Goal: Task Accomplishment & Management: Use online tool/utility

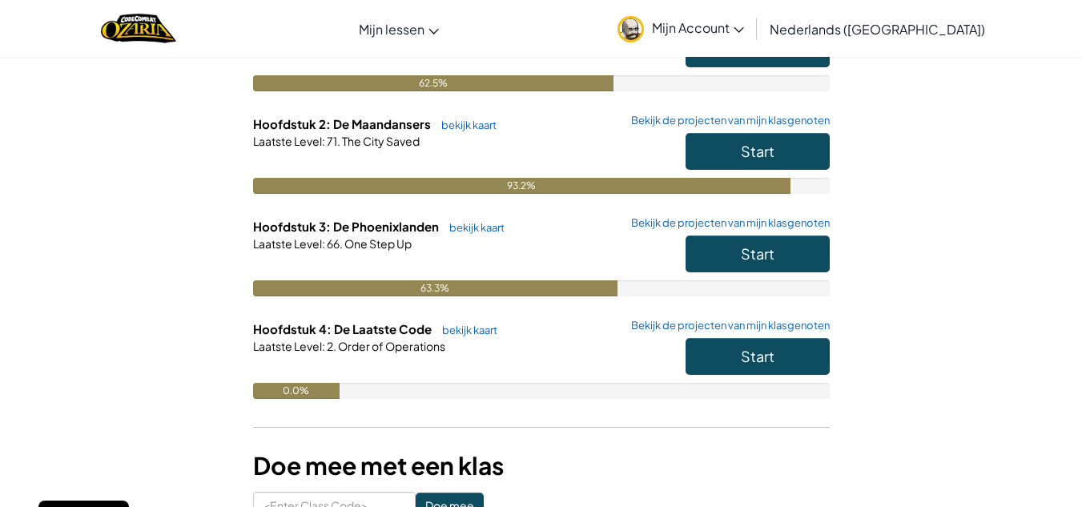
scroll to position [222, 0]
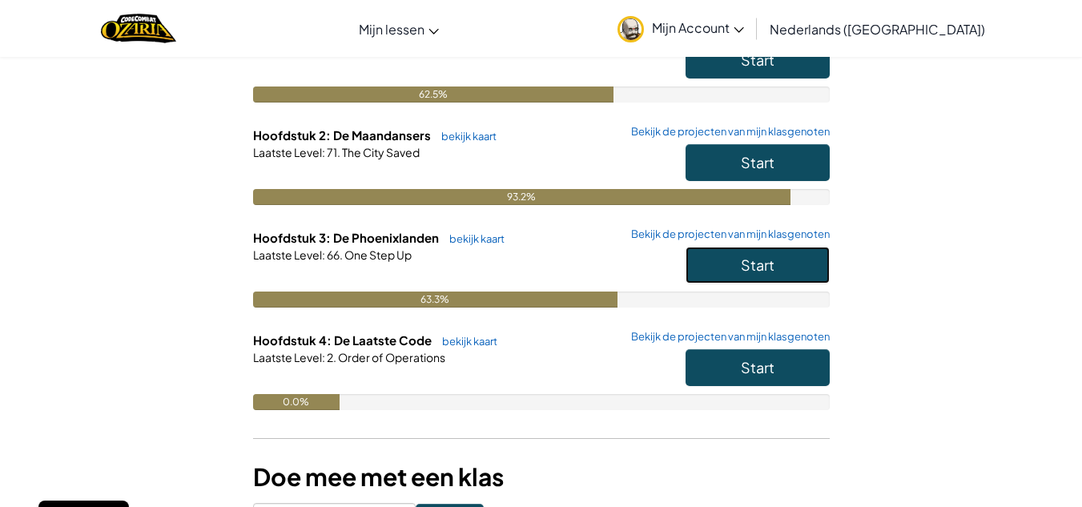
click at [769, 277] on button "Start" at bounding box center [758, 265] width 144 height 37
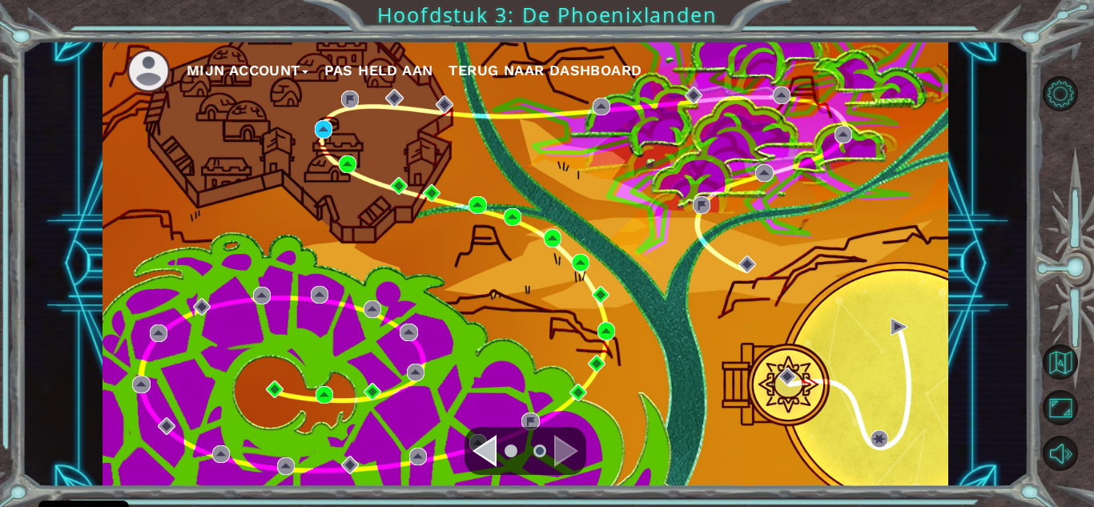
click at [312, 124] on div "Mijn Account Pas Held aan Terug naar Dashboard" at bounding box center [526, 264] width 846 height 446
click at [320, 129] on img at bounding box center [324, 129] width 18 height 18
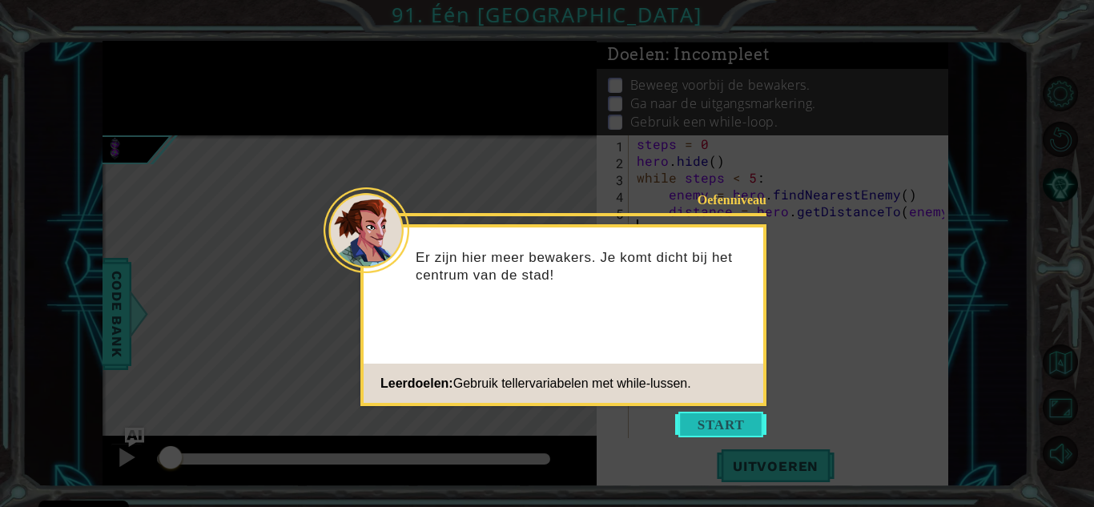
click at [751, 422] on button "Start" at bounding box center [720, 425] width 91 height 26
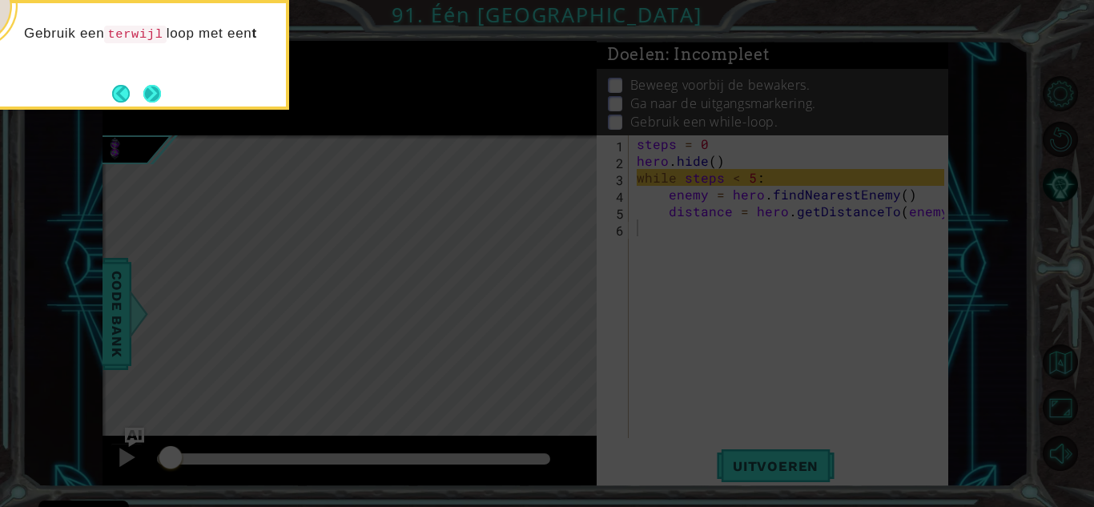
click at [151, 90] on button "Next" at bounding box center [152, 94] width 18 height 18
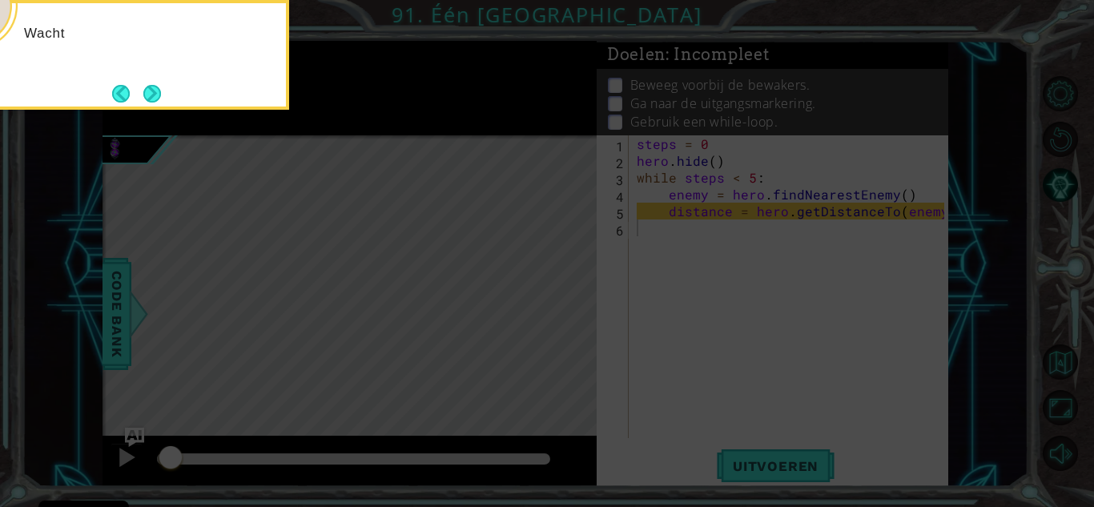
click at [151, 90] on button "Next" at bounding box center [152, 94] width 18 height 18
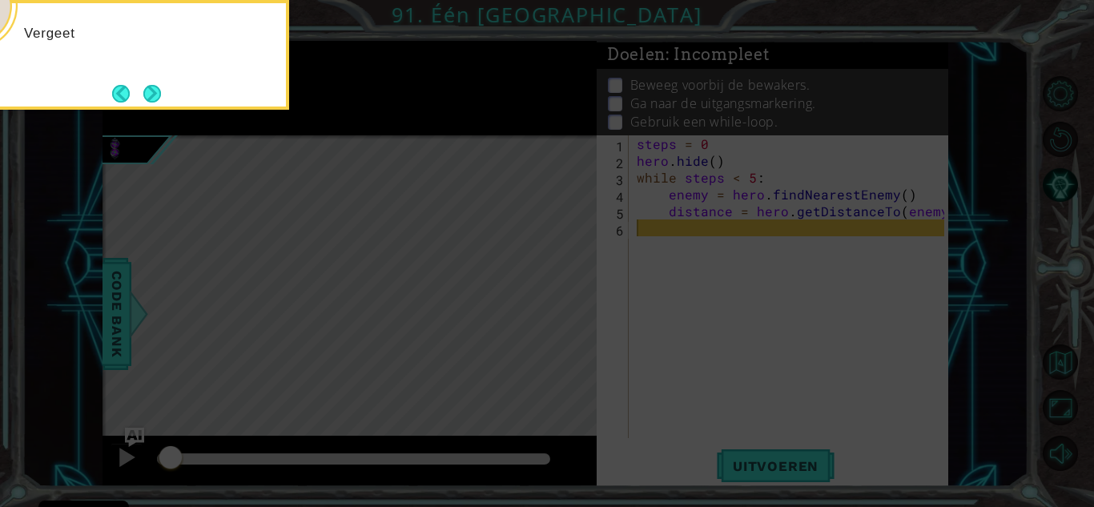
click at [151, 90] on button "Next" at bounding box center [152, 93] width 22 height 22
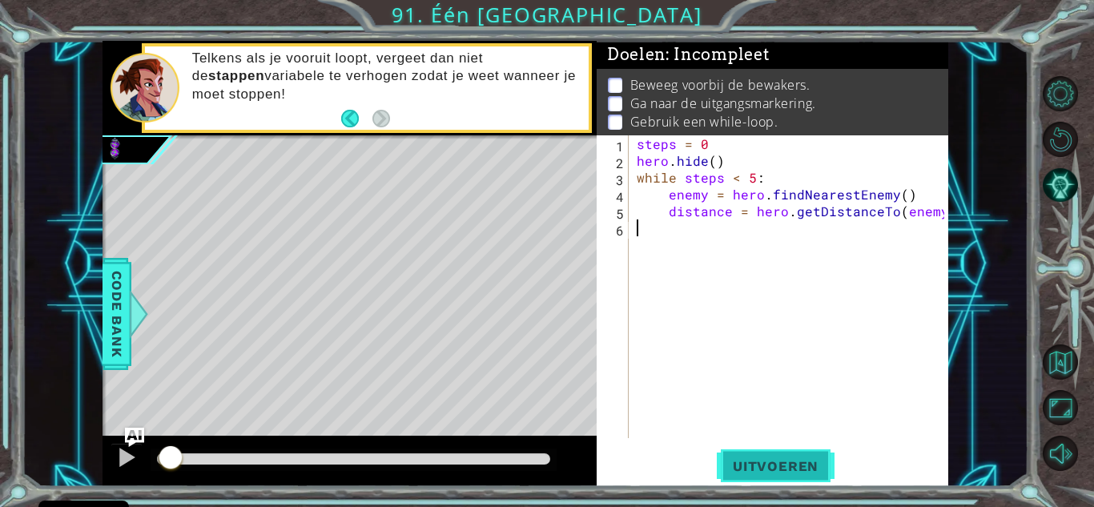
click at [758, 465] on span "Uitvoeren" at bounding box center [776, 466] width 118 height 16
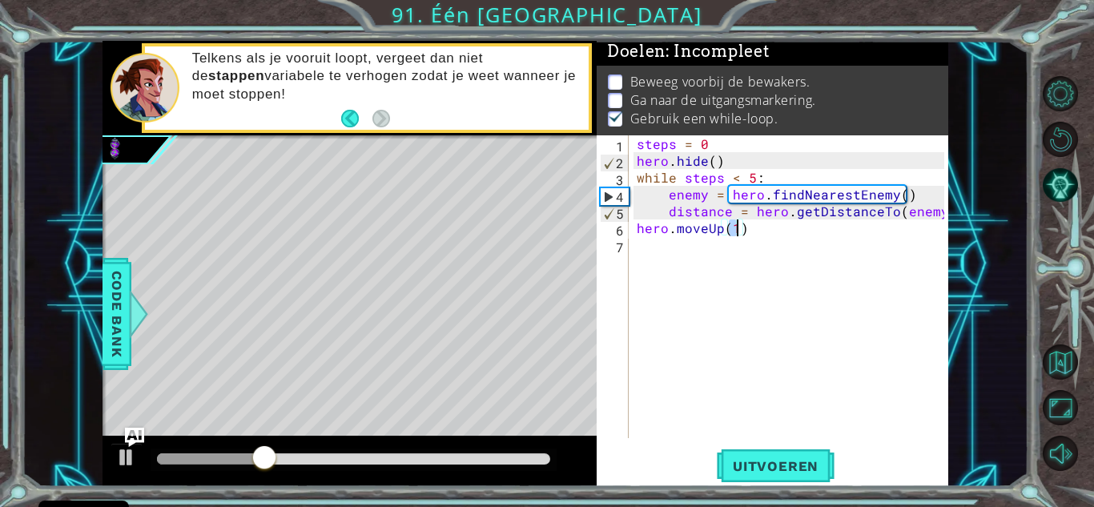
scroll to position [0, 6]
click at [795, 461] on span "Uitvoeren" at bounding box center [776, 466] width 118 height 16
drag, startPoint x: 167, startPoint y: 459, endPoint x: 527, endPoint y: 454, distance: 360.4
click at [507, 454] on div at bounding box center [492, 458] width 29 height 29
drag, startPoint x: 541, startPoint y: 459, endPoint x: 87, endPoint y: 448, distance: 454.2
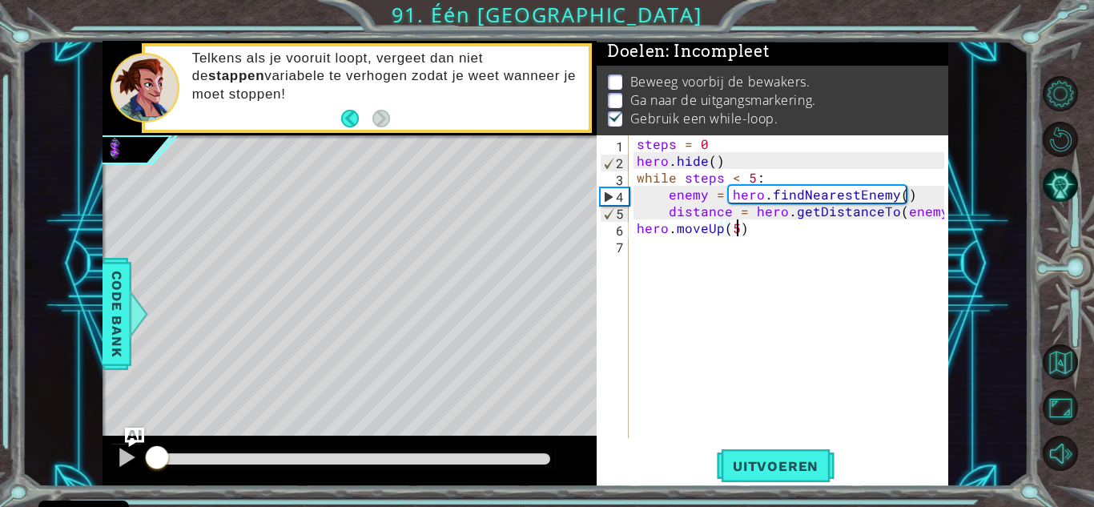
click at [87, 448] on div "1 ההההההההההההההההההההההההההההההההההההההההההההההההההההההההההההההההההההההההההההה…" at bounding box center [525, 264] width 1007 height 446
click at [636, 233] on div "steps = 0 hero . hide ( ) while steps < 5 : enemy = hero . findNearestEnemy ( )…" at bounding box center [792, 303] width 319 height 336
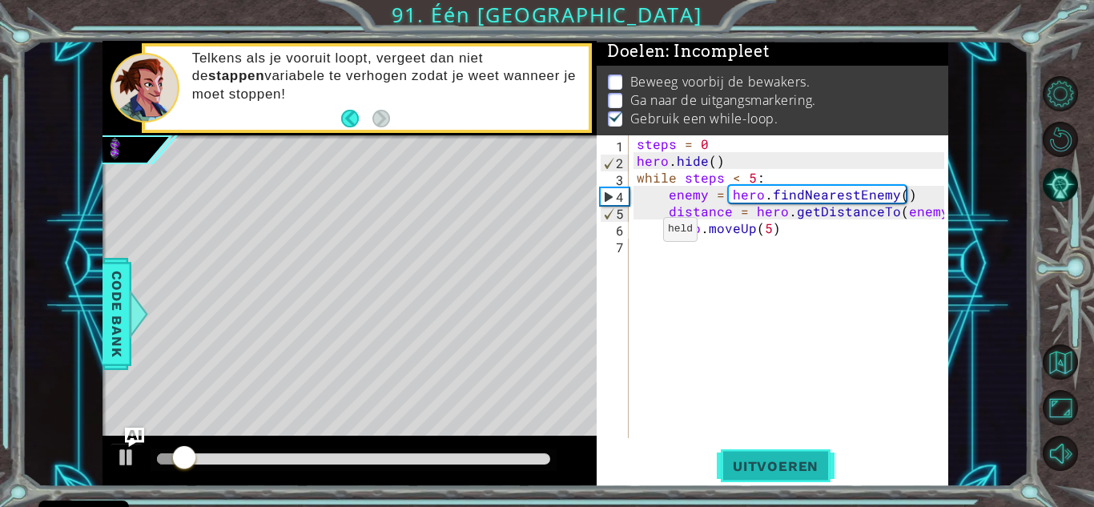
click at [791, 474] on button "Uitvoeren" at bounding box center [776, 465] width 118 height 35
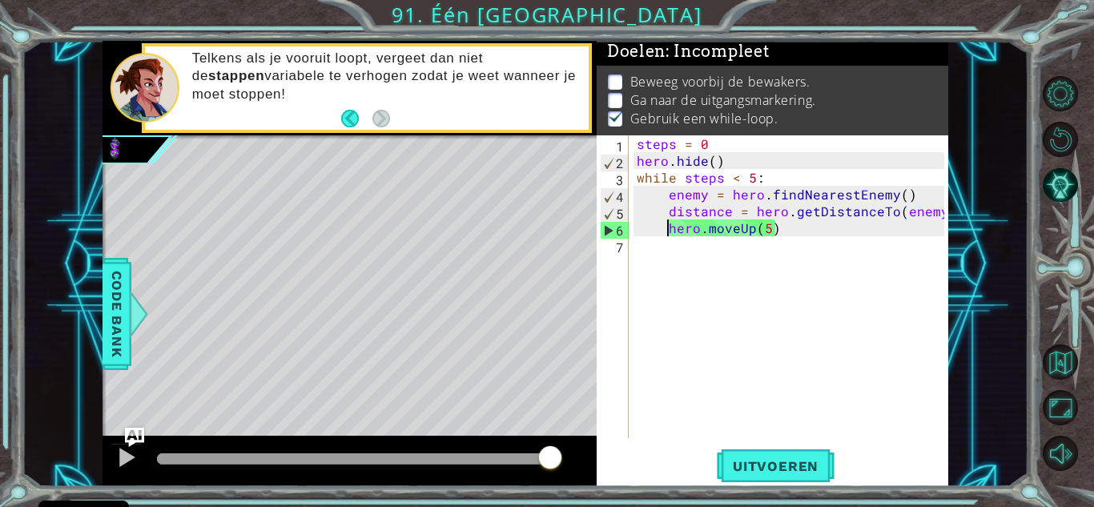
click at [669, 235] on div "steps = 0 hero . hide ( ) while steps < 5 : enemy = hero . findNearestEnemy ( )…" at bounding box center [792, 303] width 319 height 336
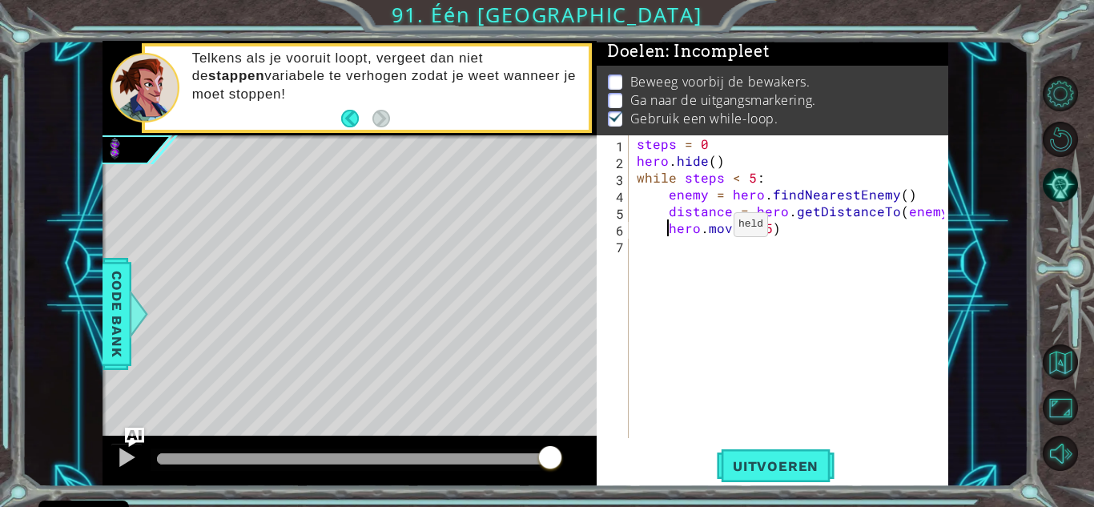
click at [706, 228] on div "steps = 0 hero . hide ( ) while steps < 5 : enemy = hero . findNearestEnemy ( )…" at bounding box center [792, 303] width 319 height 336
click at [792, 227] on div "steps = 0 hero . hide ( ) while steps < 5 : enemy = hero . findNearestEnemy ( )…" at bounding box center [792, 303] width 319 height 336
type textarea "hero.canMoveUp()"
click at [806, 270] on div "steps = 0 hero . hide ( ) while steps < 5 : enemy = hero . findNearestEnemy ( )…" at bounding box center [792, 303] width 319 height 336
click at [786, 468] on span "Uitvoeren" at bounding box center [776, 466] width 118 height 16
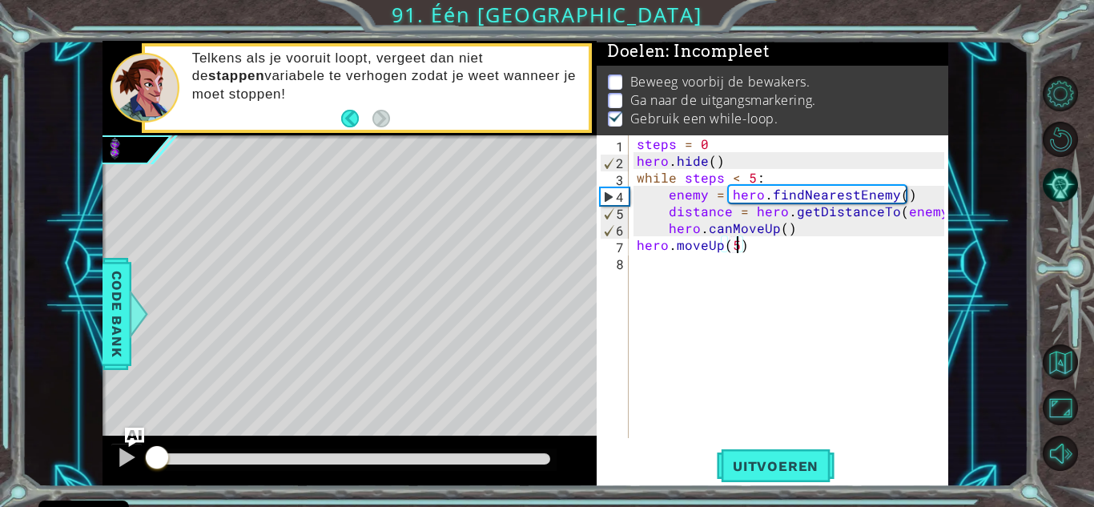
drag, startPoint x: 199, startPoint y: 457, endPoint x: 0, endPoint y: 408, distance: 204.5
click at [0, 408] on div "1 ההההההההההההההההההההההההההההההההההההההההההההההההההההההההההההההההההההההההההההה…" at bounding box center [547, 253] width 1094 height 507
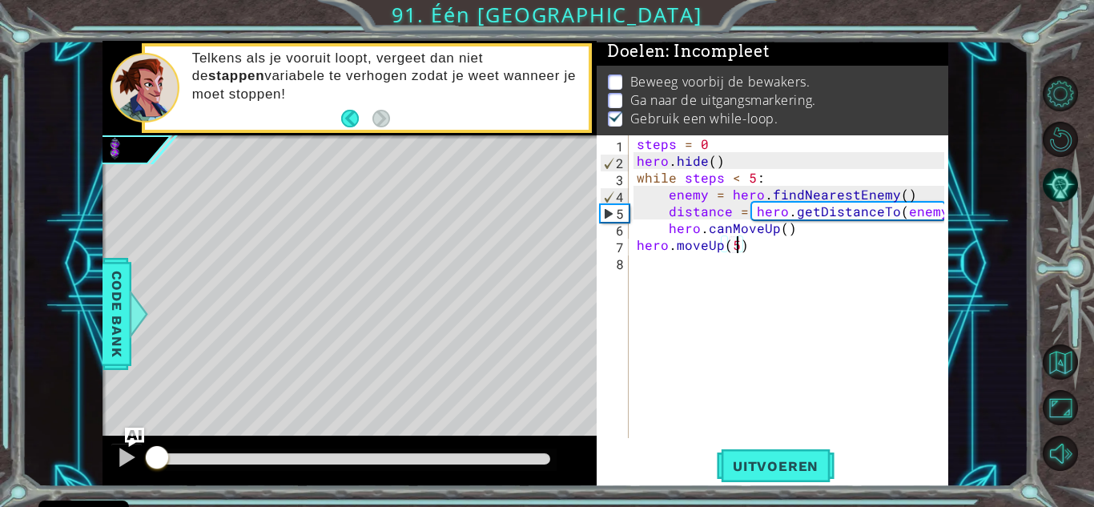
drag, startPoint x: 189, startPoint y: 454, endPoint x: 86, endPoint y: 448, distance: 103.5
click at [86, 448] on div "1 ההההההההההההההההההההההההההההההההההההההההההההההההההההההההההההההההההההההההההההה…" at bounding box center [525, 264] width 1007 height 446
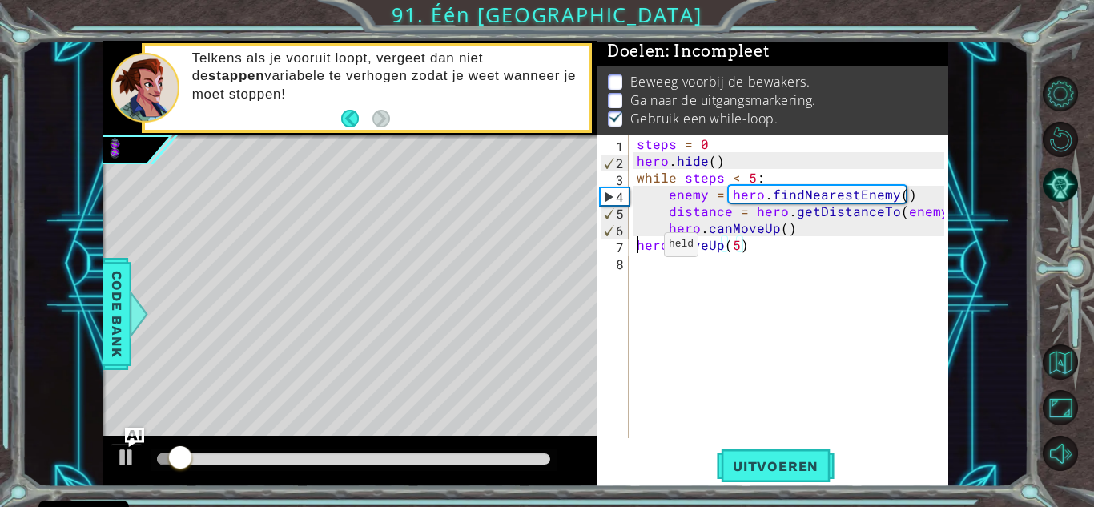
click at [637, 248] on div "steps = 0 hero . hide ( ) while steps < 5 : enemy = hero . findNearestEnemy ( )…" at bounding box center [792, 303] width 319 height 336
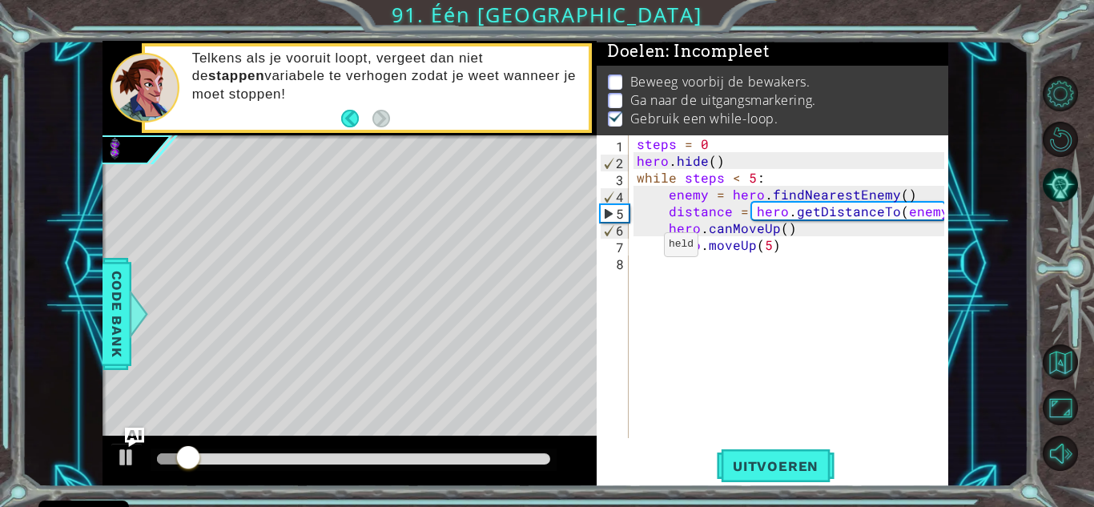
click at [758, 441] on div "hero.moveUp(5) 1 2 3 4 5 6 7 8 steps = 0 hero . hide ( ) while steps < 5 : enem…" at bounding box center [773, 310] width 352 height 351
click at [794, 448] on button "Uitvoeren" at bounding box center [776, 465] width 118 height 35
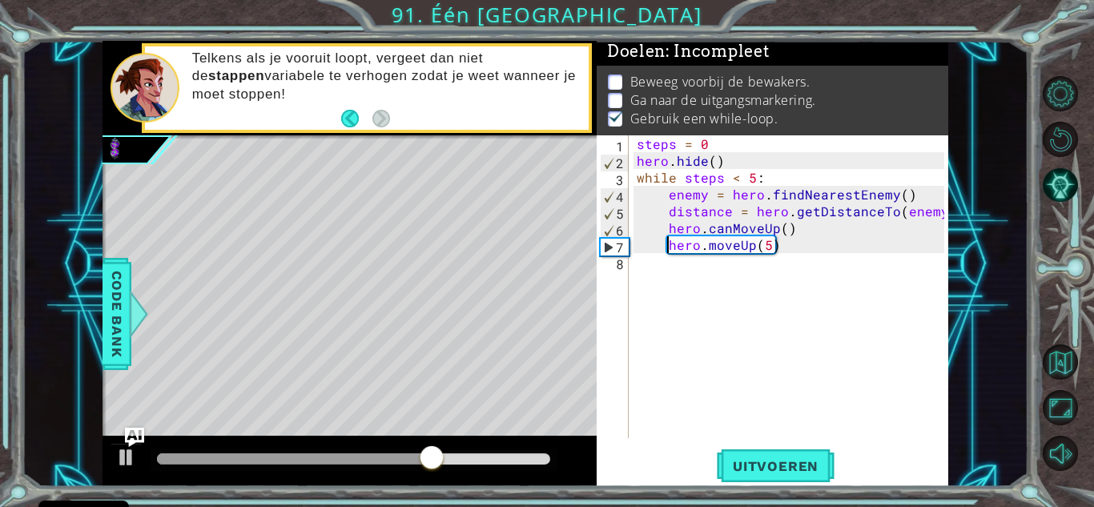
type textarea "hero.moveUp(5)"
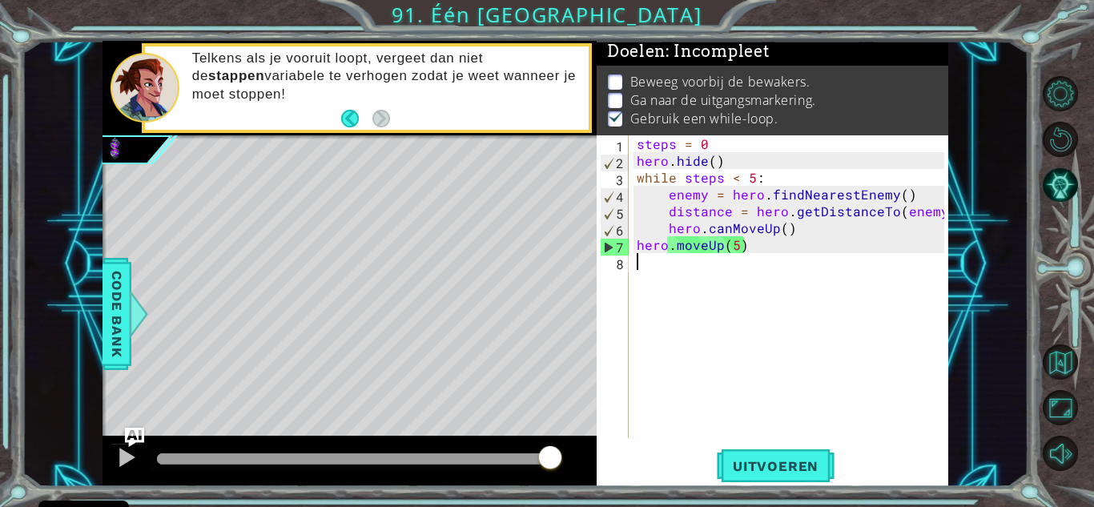
click at [743, 257] on div "steps = 0 hero . hide ( ) while steps < 5 : enemy = hero . findNearestEnemy ( )…" at bounding box center [792, 303] width 319 height 336
click at [737, 247] on div "steps = 0 hero . hide ( ) while steps < 5 : enemy = hero . findNearestEnemy ( )…" at bounding box center [792, 303] width 319 height 336
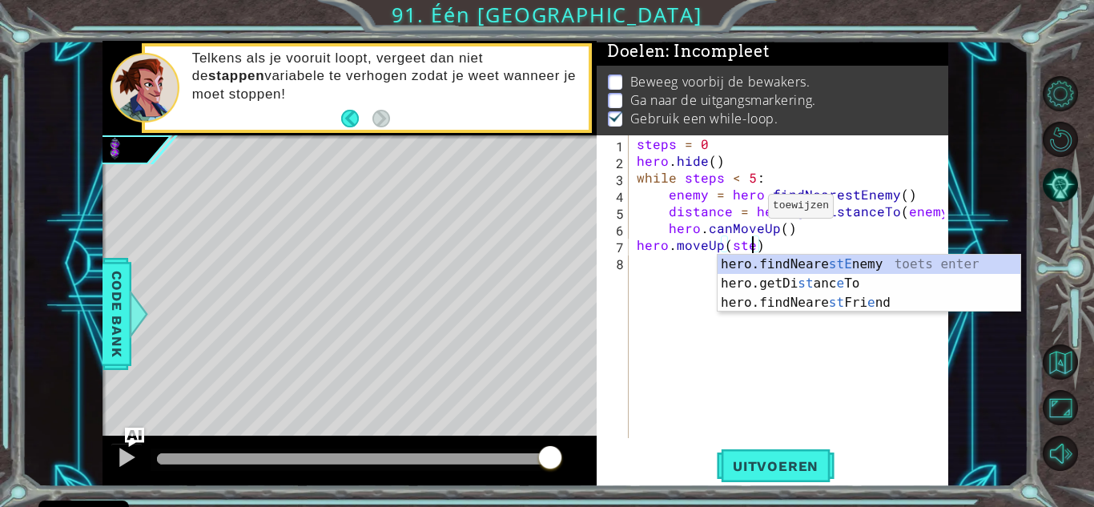
scroll to position [0, 7]
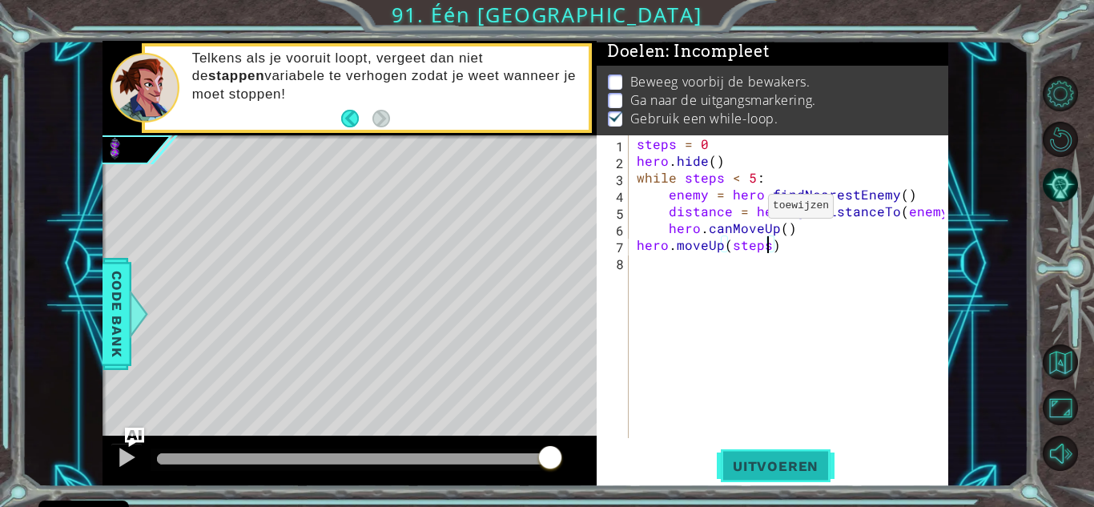
click at [818, 463] on span "Uitvoeren" at bounding box center [776, 466] width 118 height 16
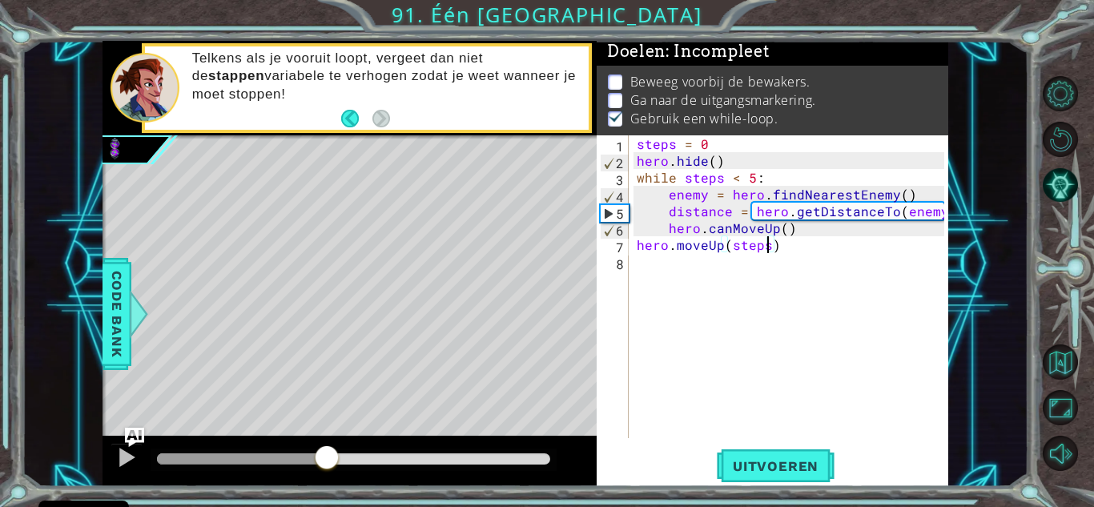
drag, startPoint x: 173, startPoint y: 454, endPoint x: 351, endPoint y: 445, distance: 178.0
click at [341, 445] on div at bounding box center [326, 458] width 29 height 29
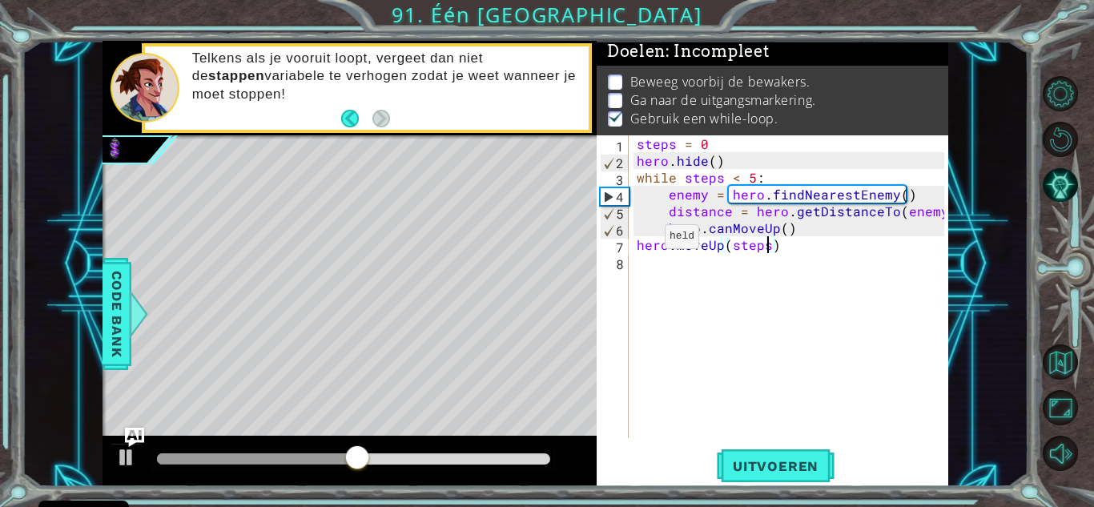
click at [637, 241] on div "steps = 0 hero . hide ( ) while steps < 5 : enemy = hero . findNearestEnemy ( )…" at bounding box center [792, 303] width 319 height 336
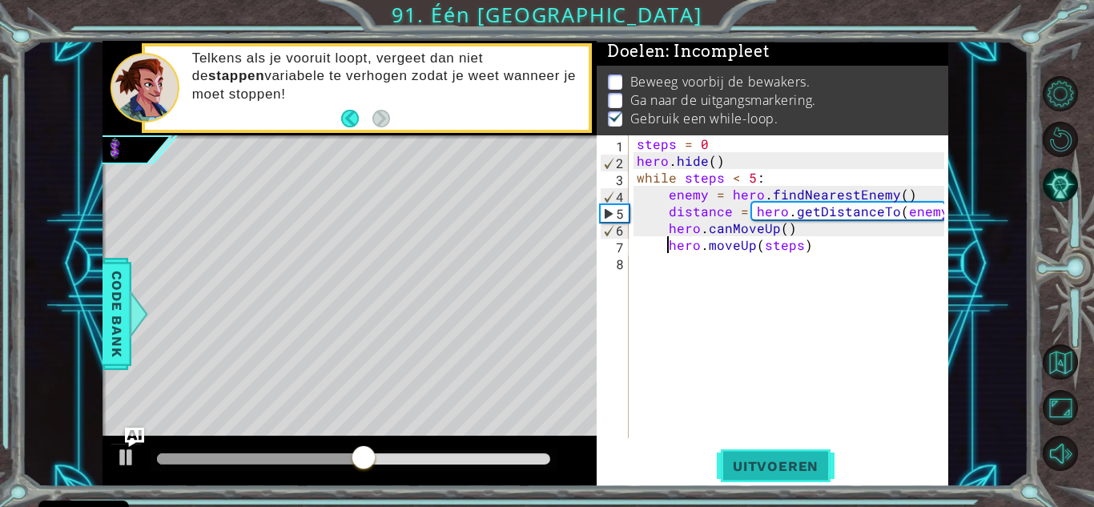
click at [774, 477] on button "Uitvoeren" at bounding box center [776, 465] width 118 height 35
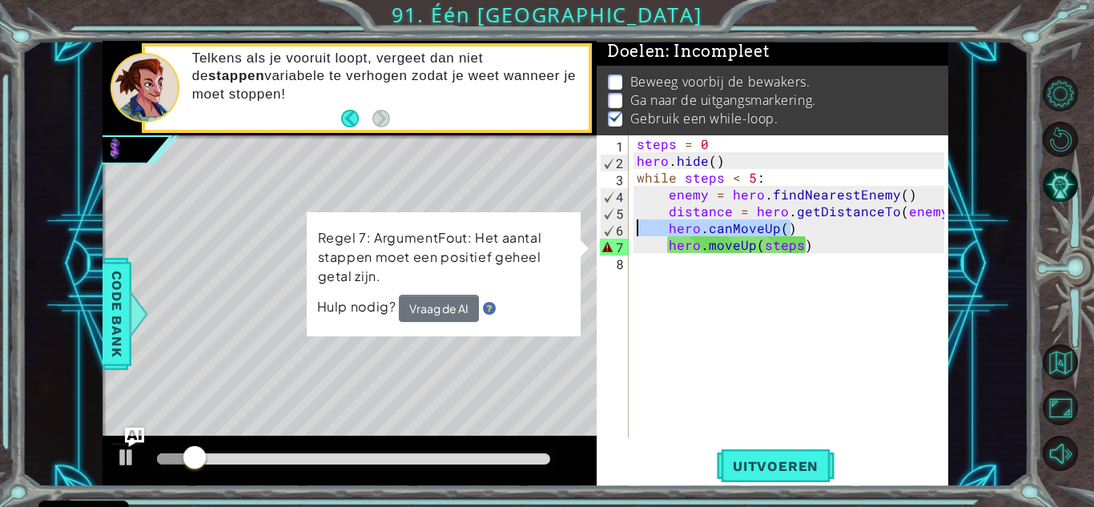
drag, startPoint x: 797, startPoint y: 231, endPoint x: 628, endPoint y: 231, distance: 169.0
click at [628, 231] on div "hero.moveUp(steps) 1 2 3 4 5 6 7 8 steps = 0 hero . hide ( ) while steps < 5 : …" at bounding box center [771, 286] width 348 height 303
type textarea "hero.canMoveUp()"
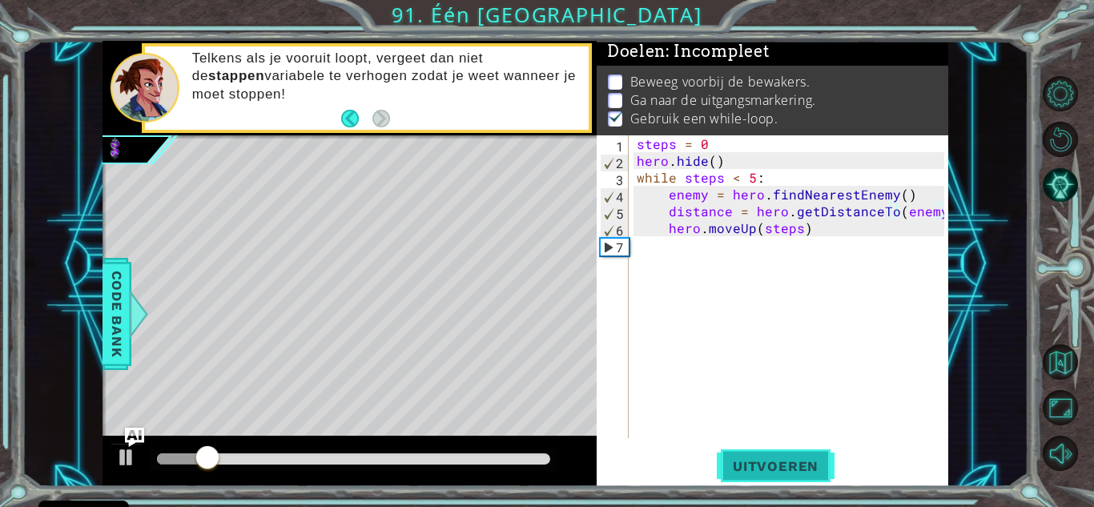
click at [775, 448] on button "Uitvoeren" at bounding box center [776, 465] width 118 height 35
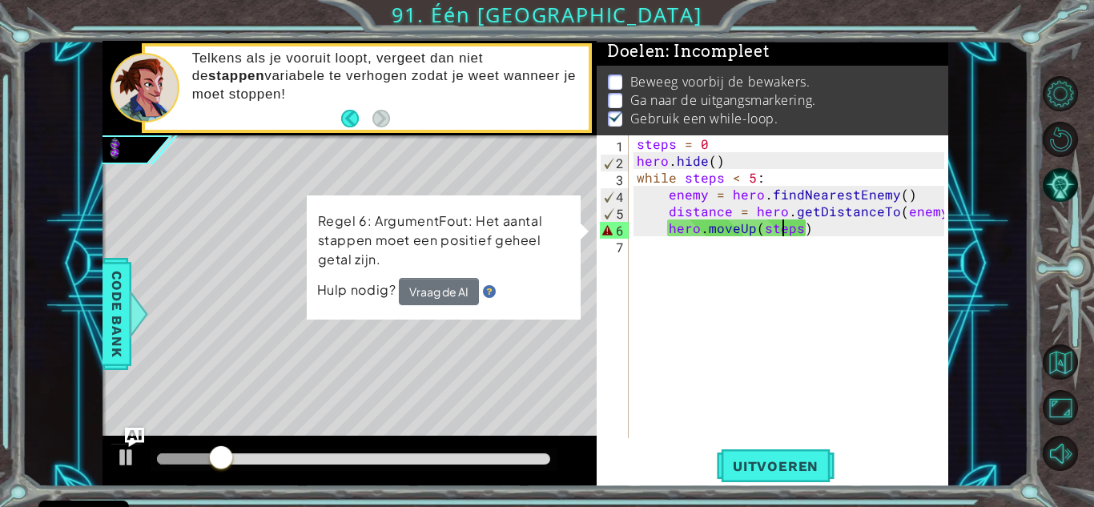
click at [780, 233] on div "steps = 0 hero . hide ( ) while steps < 5 : enemy = hero . findNearestEnemy ( )…" at bounding box center [792, 303] width 319 height 336
type textarea "hero.moveUp(steps)"
click at [686, 227] on div "steps = 0 hero . hide ( ) while steps < 5 : enemy = hero . findNearestEnemy ( )…" at bounding box center [792, 303] width 319 height 336
